Goal: Use online tool/utility: Utilize a website feature to perform a specific function

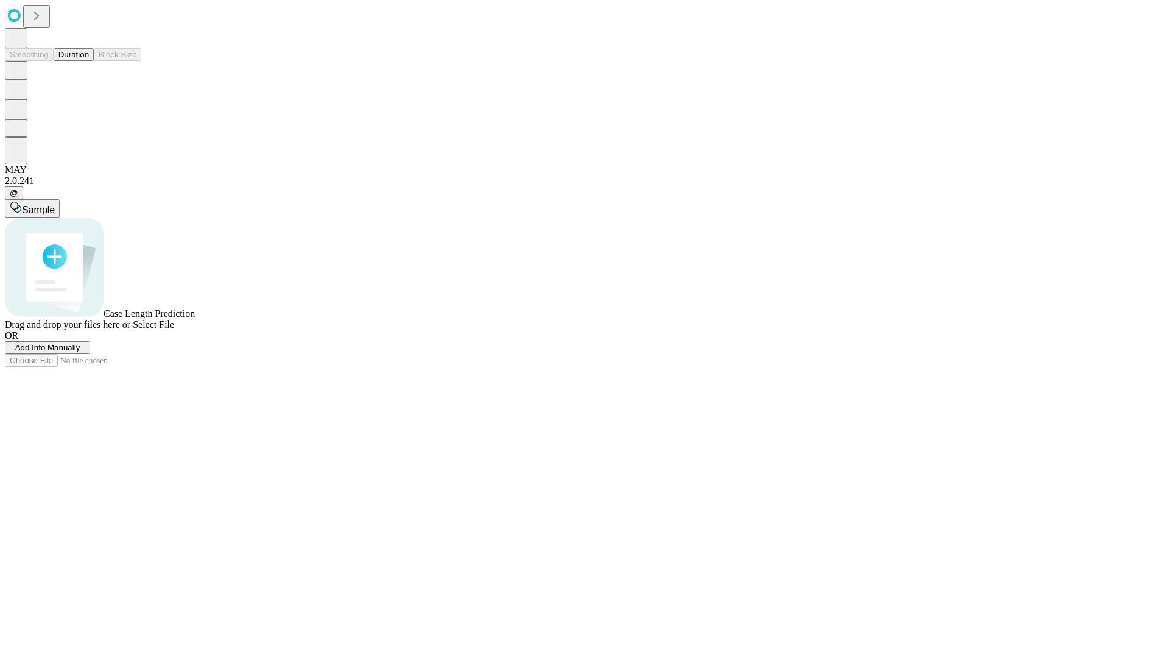
click at [89, 61] on button "Duration" at bounding box center [74, 54] width 40 height 13
click at [80, 352] on span "Add Info Manually" at bounding box center [47, 347] width 65 height 9
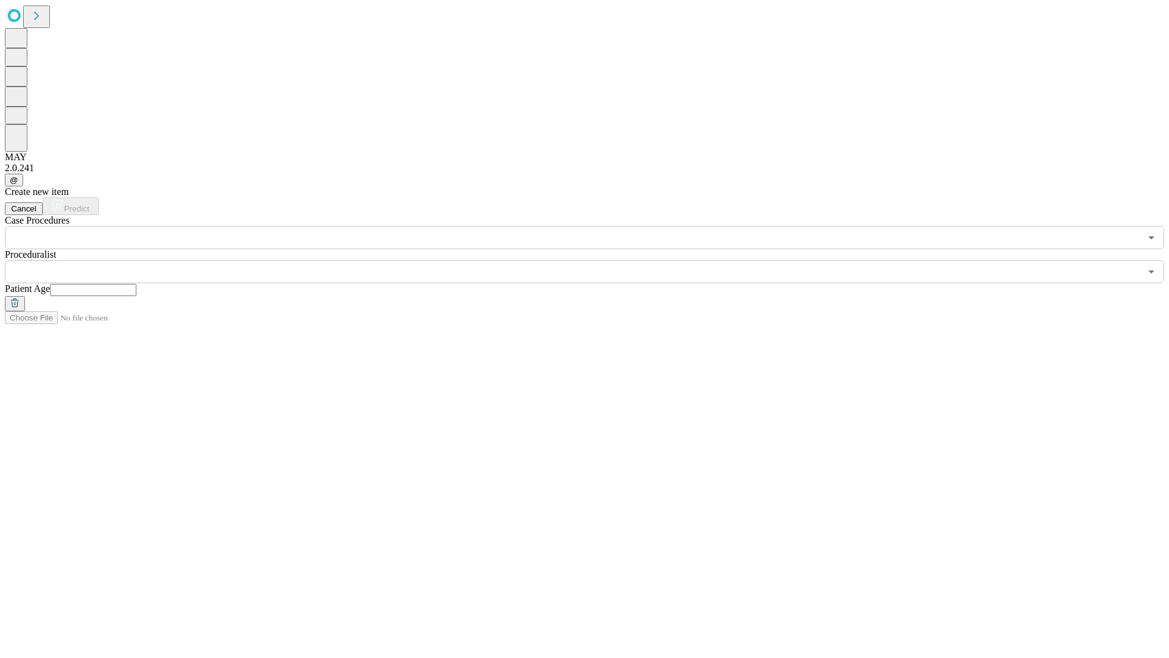
click at [136, 284] on input "text" at bounding box center [93, 290] width 86 height 12
type input "**"
click at [593, 260] on input "text" at bounding box center [573, 271] width 1136 height 23
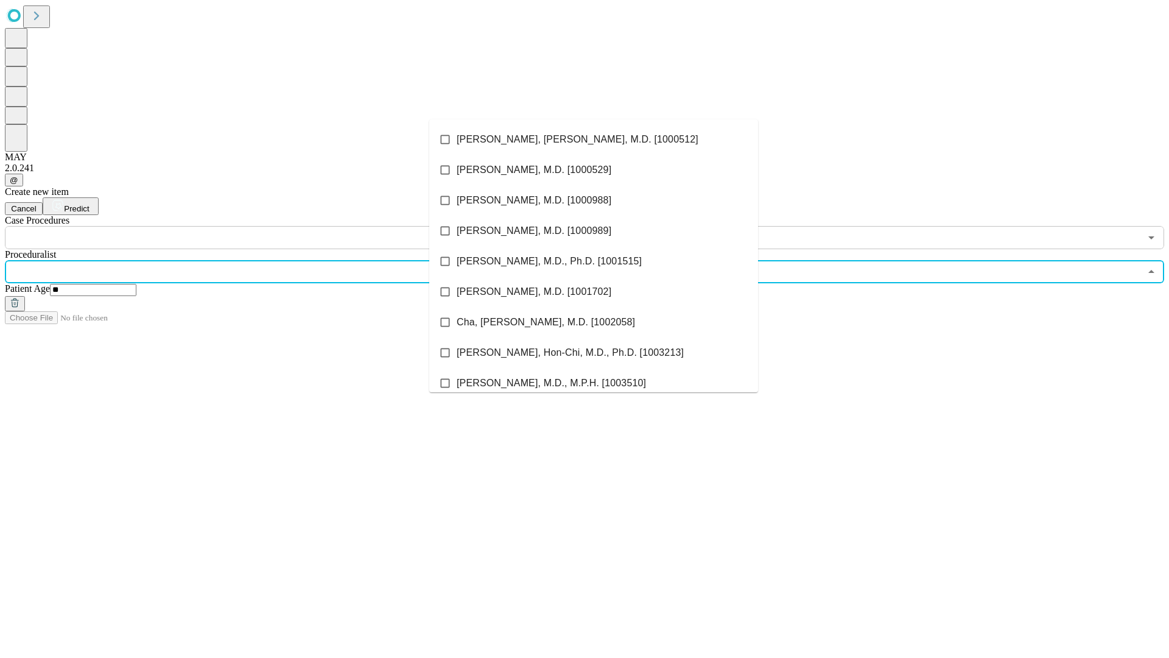
click at [594, 139] on li "[PERSON_NAME], [PERSON_NAME], M.D. [1000512]" at bounding box center [593, 139] width 329 height 30
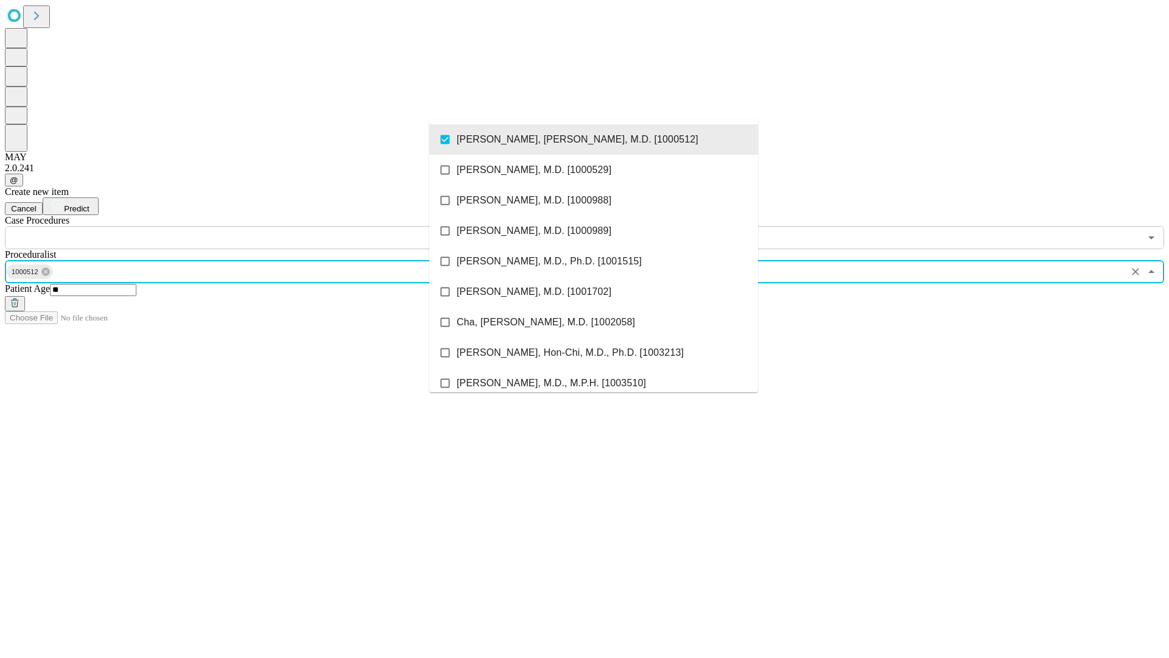
click at [256, 226] on input "text" at bounding box center [573, 237] width 1136 height 23
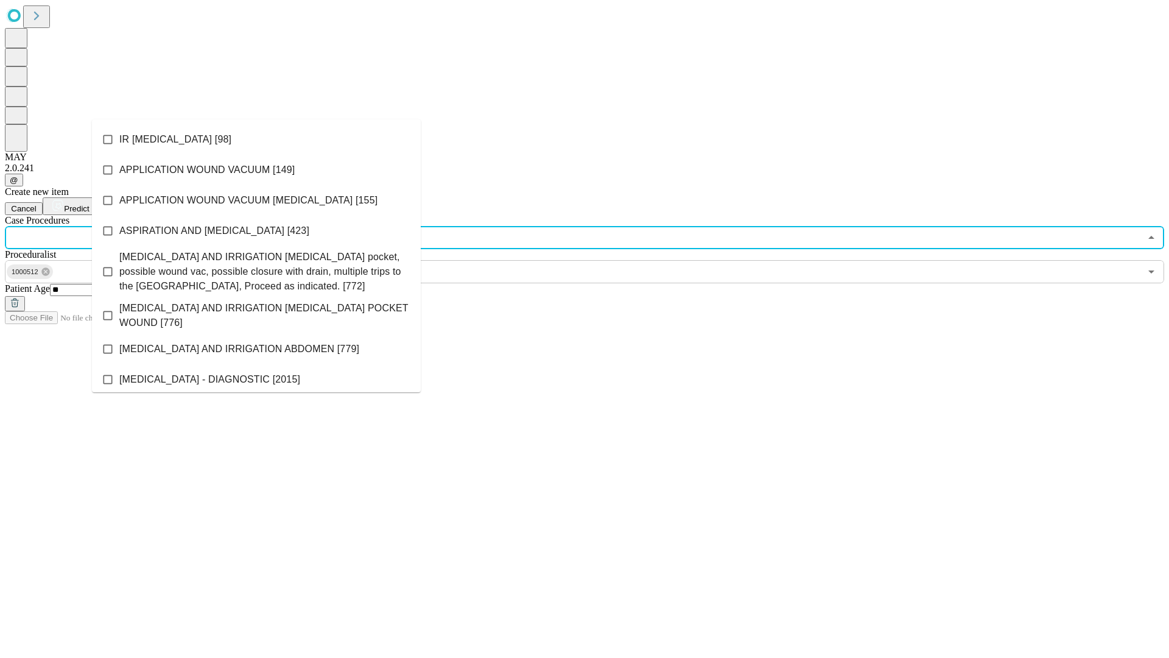
click at [256, 139] on li "IR [MEDICAL_DATA] [98]" at bounding box center [256, 139] width 329 height 30
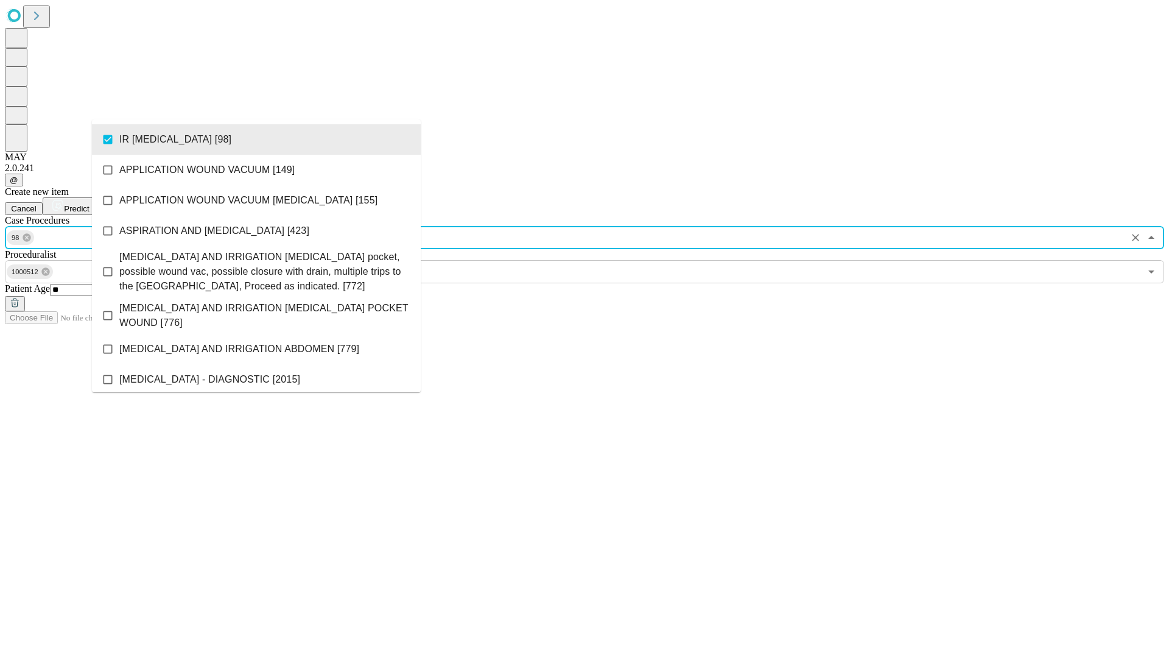
click at [89, 204] on span "Predict" at bounding box center [76, 208] width 25 height 9
